Goal: Register for event/course: Sign up to attend an event or enroll in a course

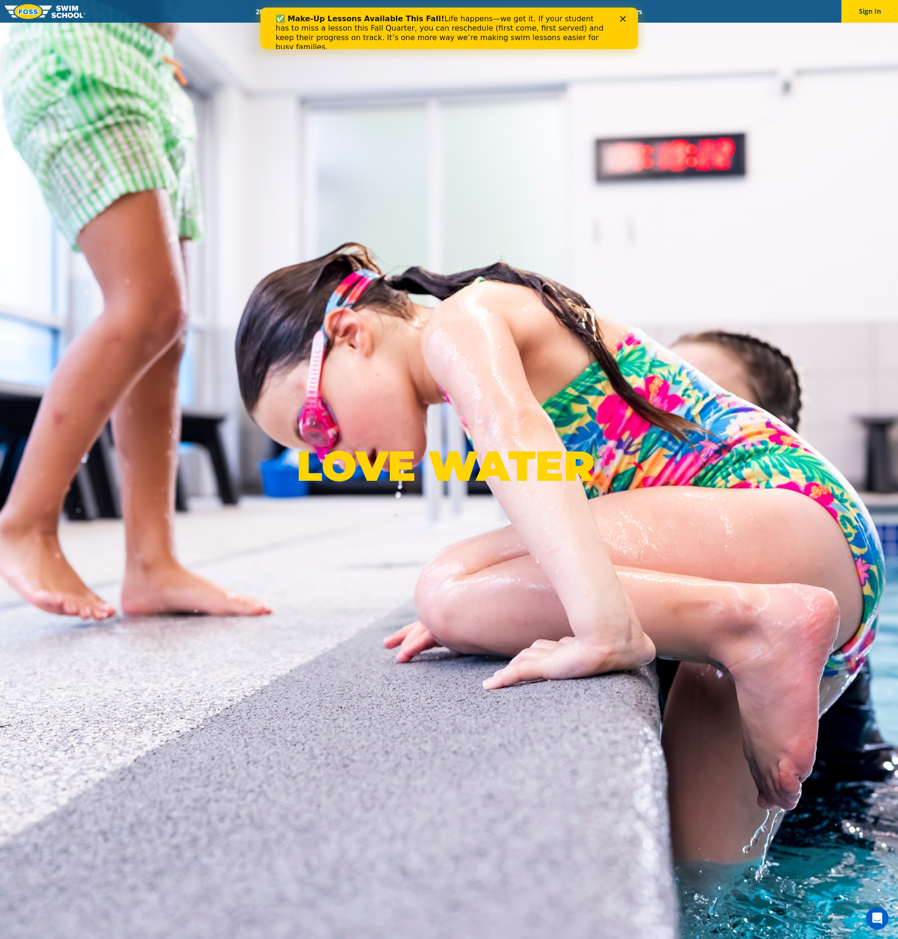
click at [620, 23] on div "✅ Make-Up Lessons Available This Fall! Life happens—we get it. If your student …" at bounding box center [448, 32] width 347 height 43
click at [622, 19] on polygon "Close" at bounding box center [622, 19] width 6 height 6
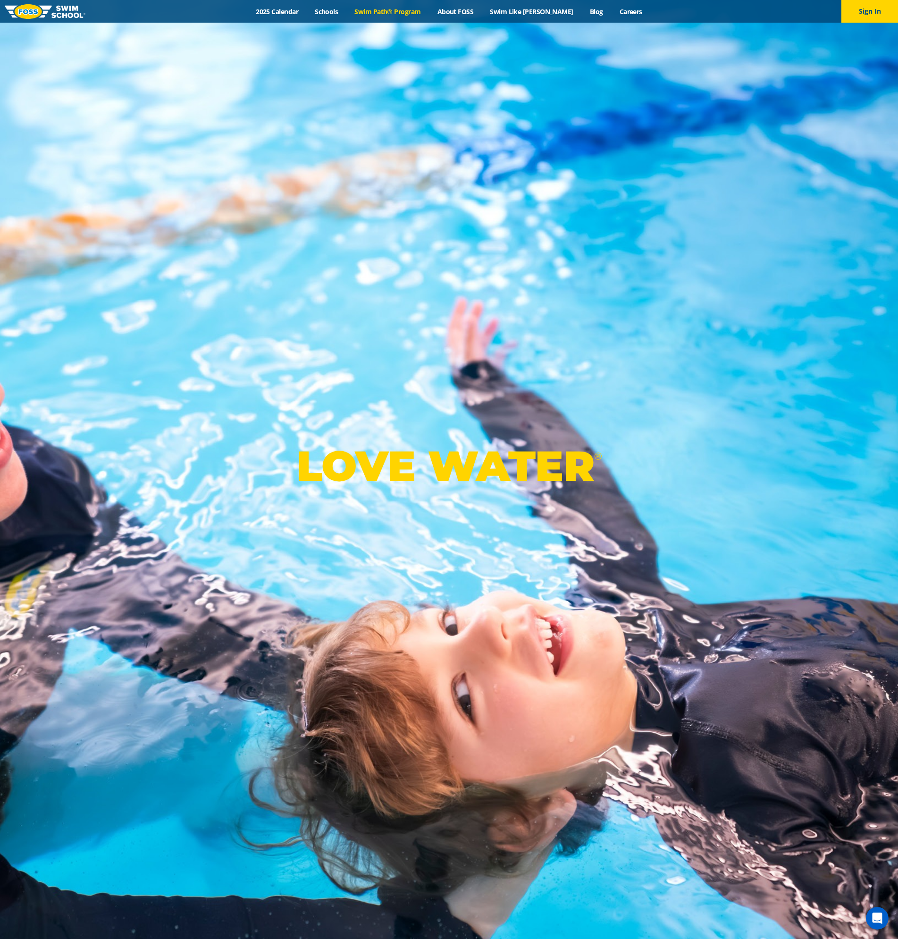
click at [410, 11] on link "Swim Path® Program" at bounding box center [387, 11] width 83 height 9
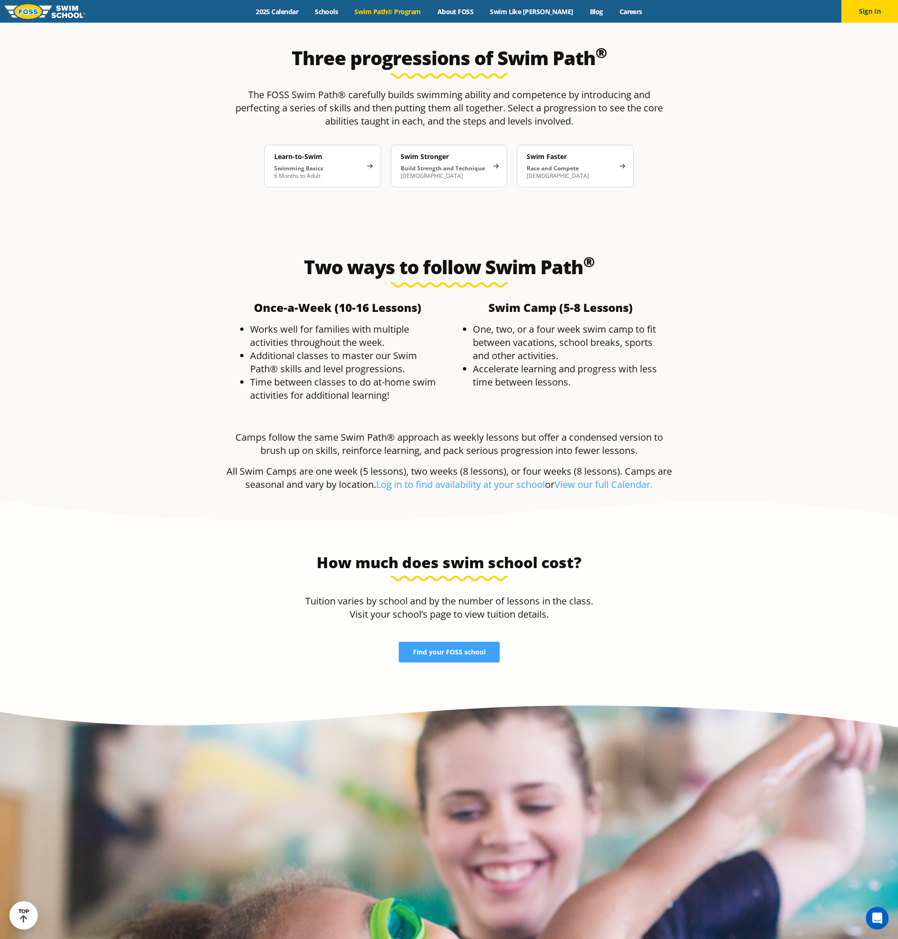
scroll to position [1934, 0]
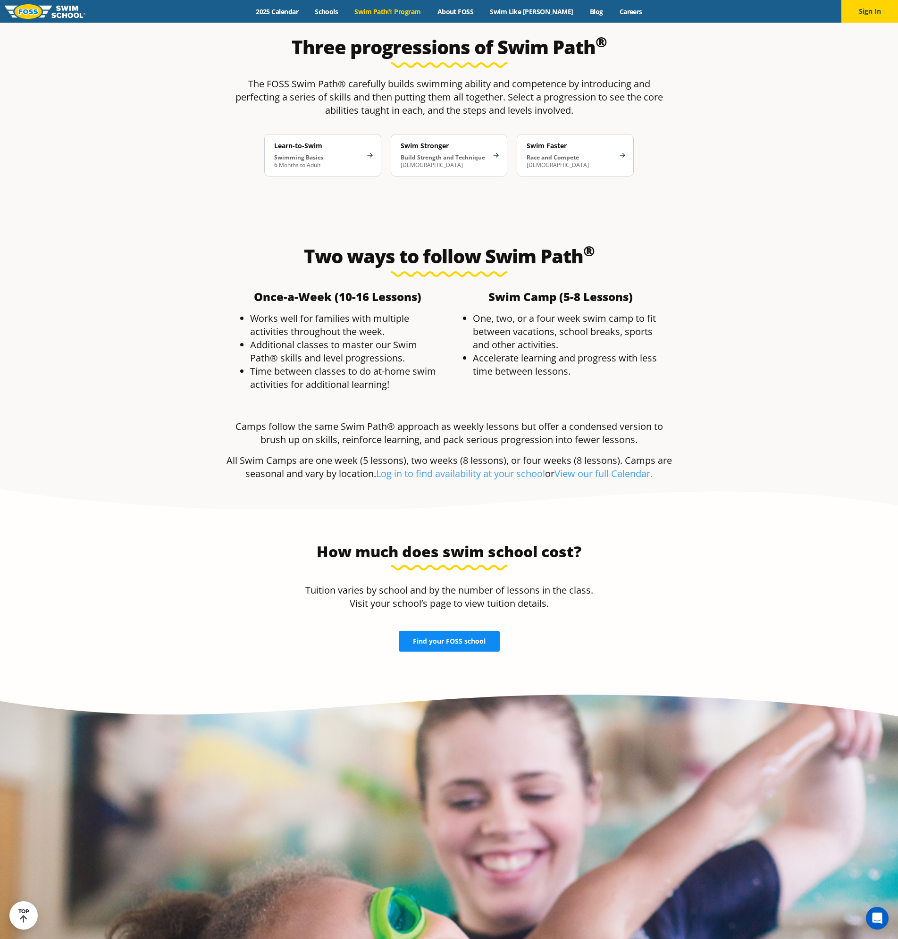
click at [430, 638] on span "Find your FOSS school" at bounding box center [449, 641] width 73 height 7
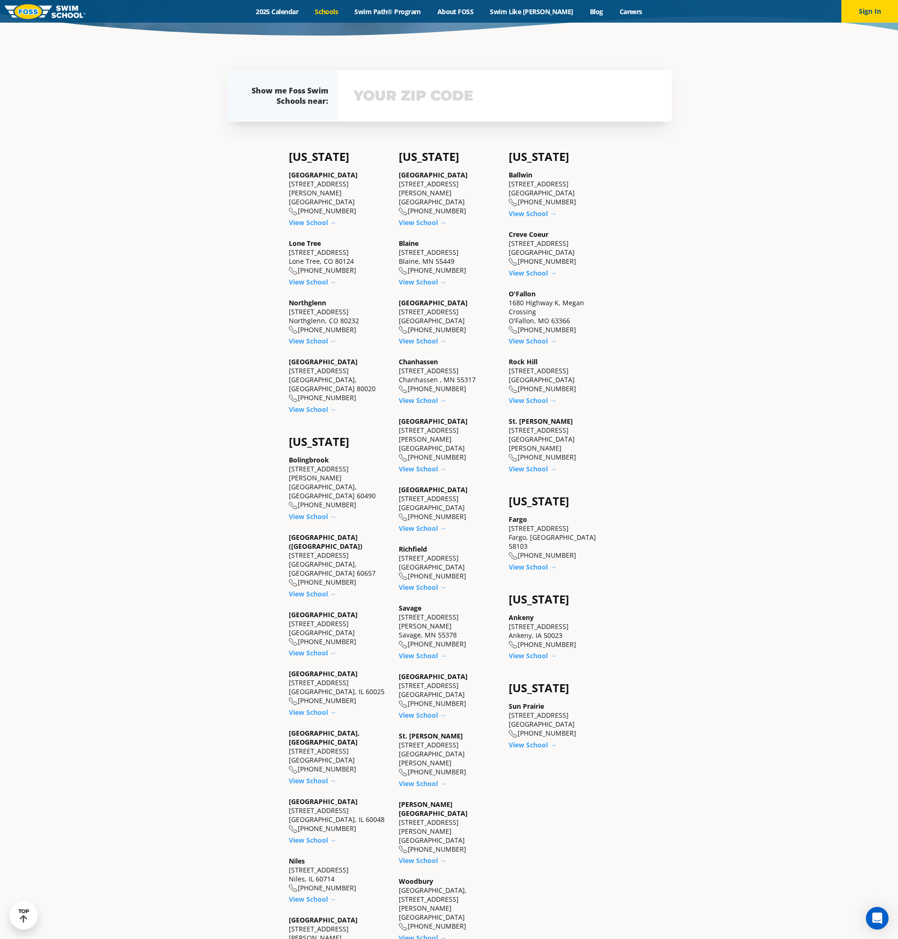
scroll to position [613, 0]
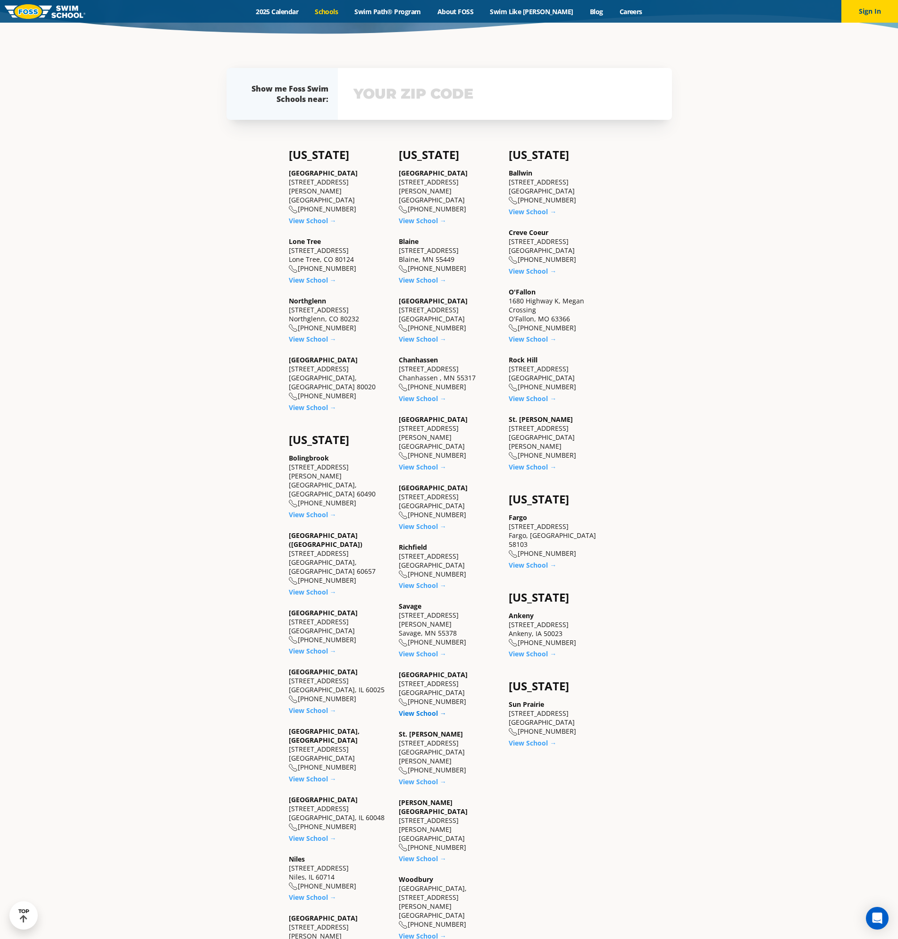
click at [424, 708] on link "View School →" at bounding box center [423, 712] width 48 height 9
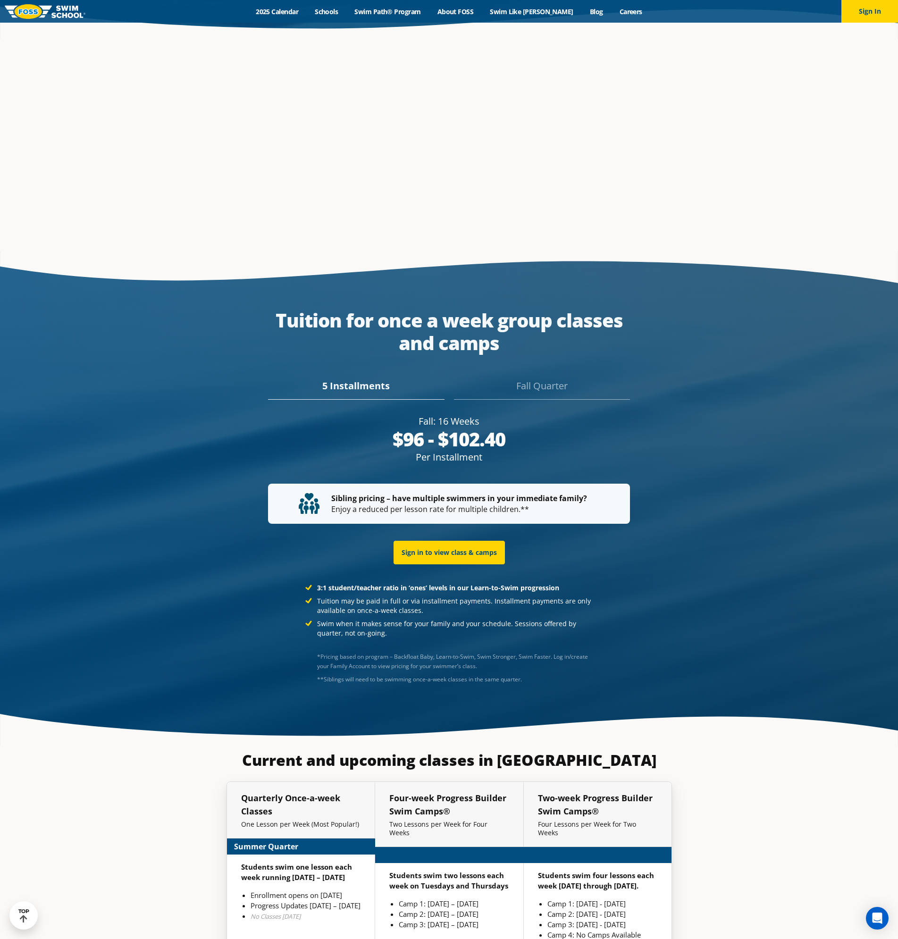
scroll to position [1934, 0]
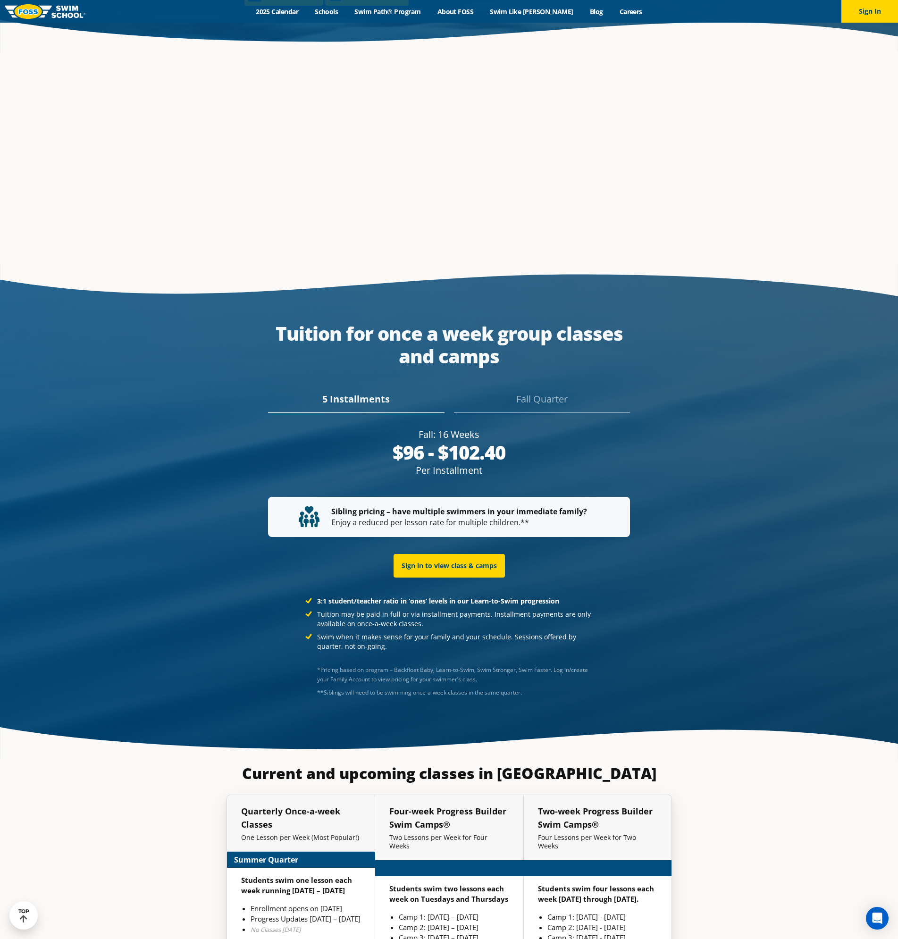
click at [524, 392] on div "Fall Quarter" at bounding box center [542, 402] width 176 height 21
click at [380, 392] on div "5 Installments" at bounding box center [356, 402] width 176 height 21
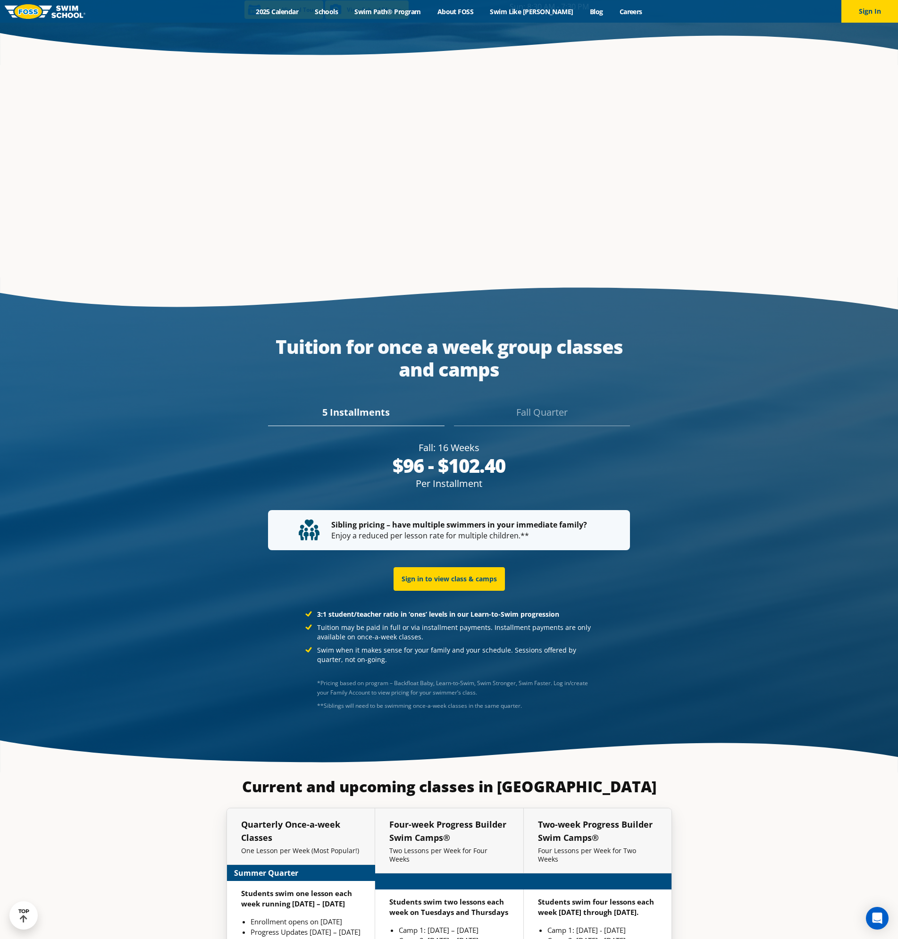
click at [523, 393] on div "5 Installments Fall Quarter" at bounding box center [448, 409] width 445 height 33
click at [521, 405] on div "Fall Quarter" at bounding box center [542, 415] width 176 height 21
click at [462, 567] on link "Sign in to view class & camps" at bounding box center [448, 579] width 111 height 24
